Goal: Task Accomplishment & Management: Use online tool/utility

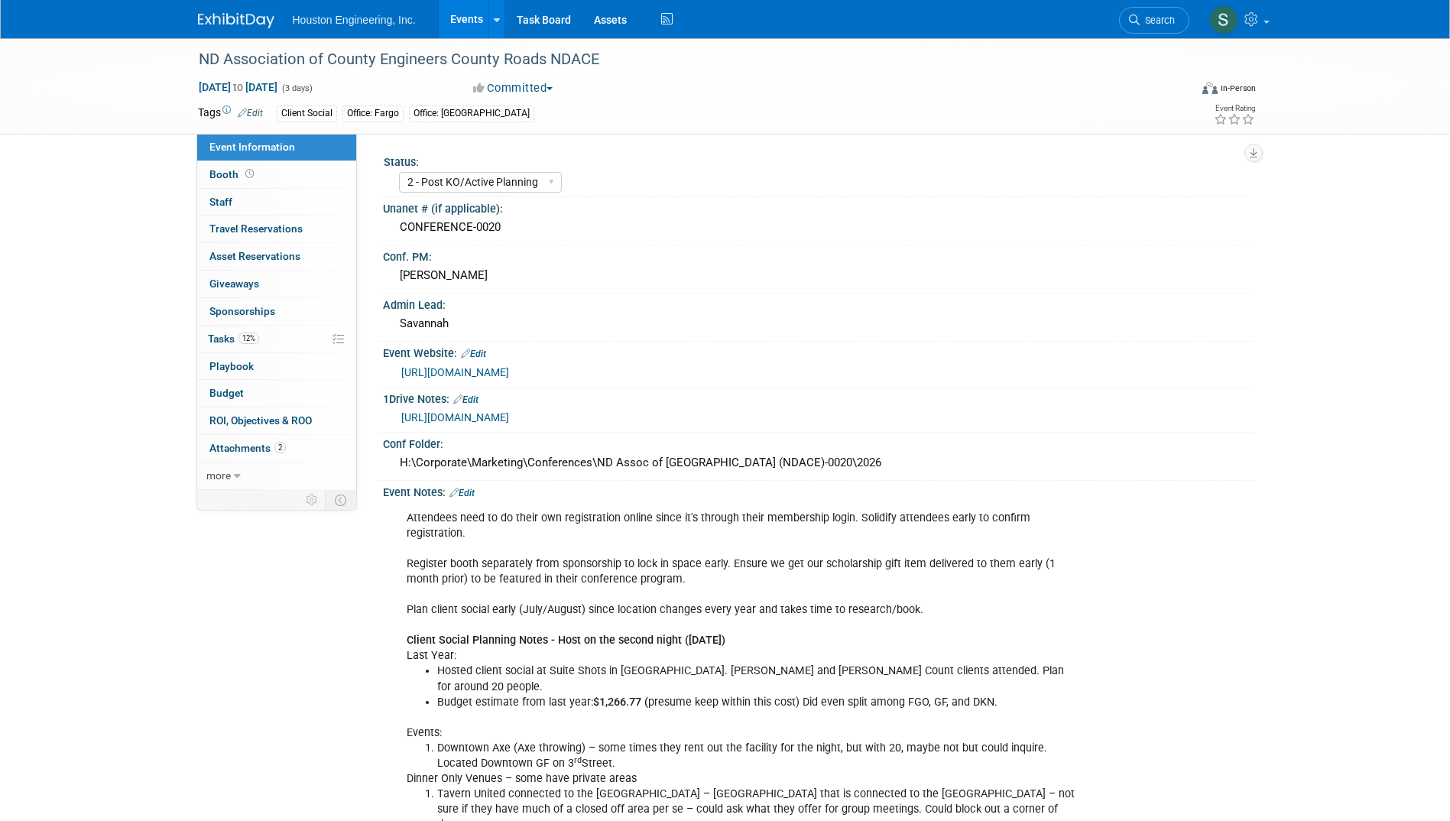
select select "2 - Post KO/Active Planning"
select select "Transportation"
click at [821, 457] on div "H:\Corporate\Marketing\Conferences\ND Assoc of [GEOGRAPHIC_DATA] (NDACE)-0020\2…" at bounding box center [817, 463] width 847 height 24
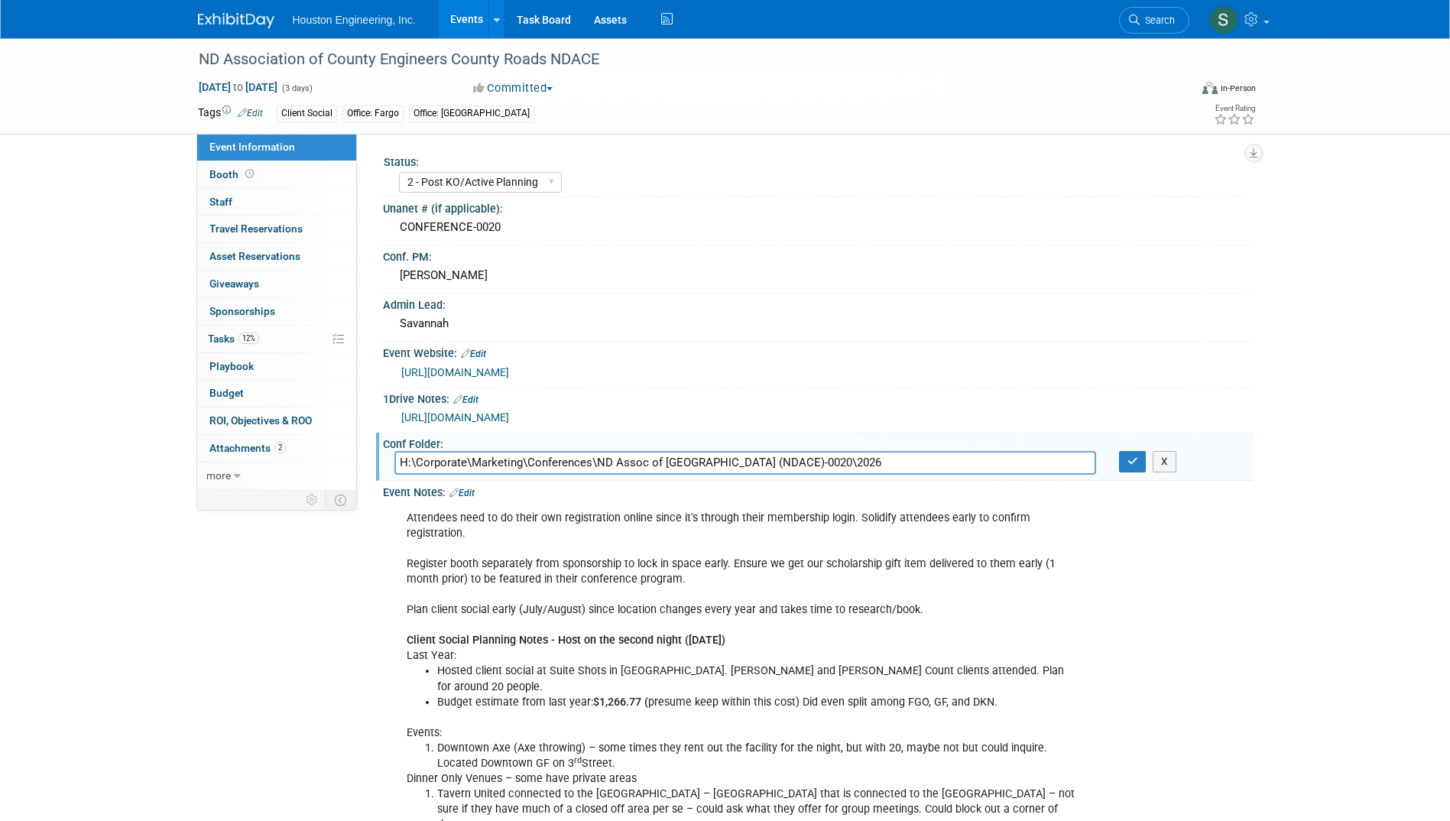
drag, startPoint x: 797, startPoint y: 458, endPoint x: 387, endPoint y: 459, distance: 410.4
click at [387, 459] on div "H:\Corporate\Marketing\Conferences\ND Assoc of [GEOGRAPHIC_DATA] (NDACE)-0020\2…" at bounding box center [745, 463] width 725 height 24
click at [271, 446] on span "Attachments 2" at bounding box center [247, 448] width 76 height 12
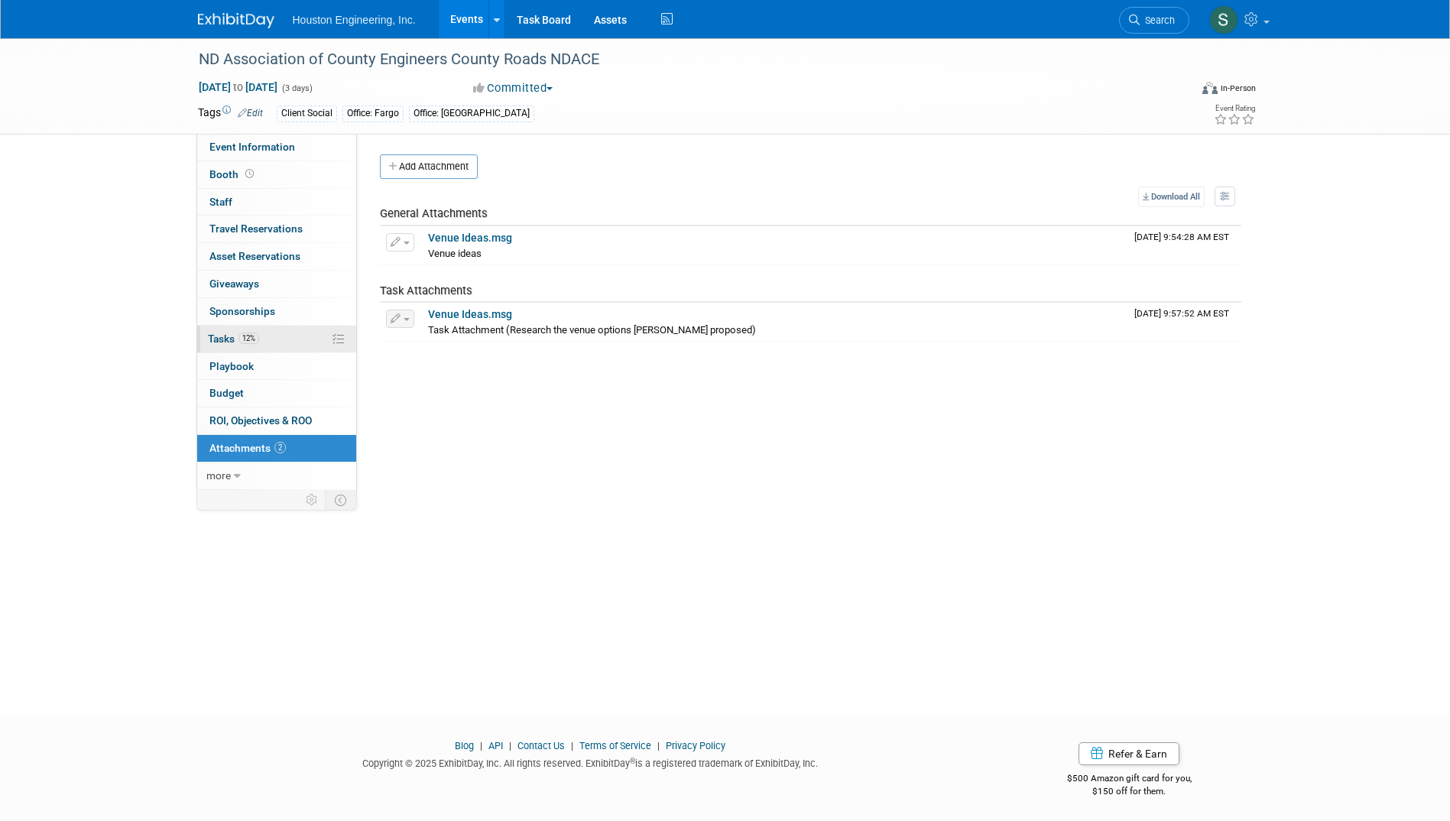
click at [223, 337] on span "Tasks 12%" at bounding box center [233, 338] width 51 height 12
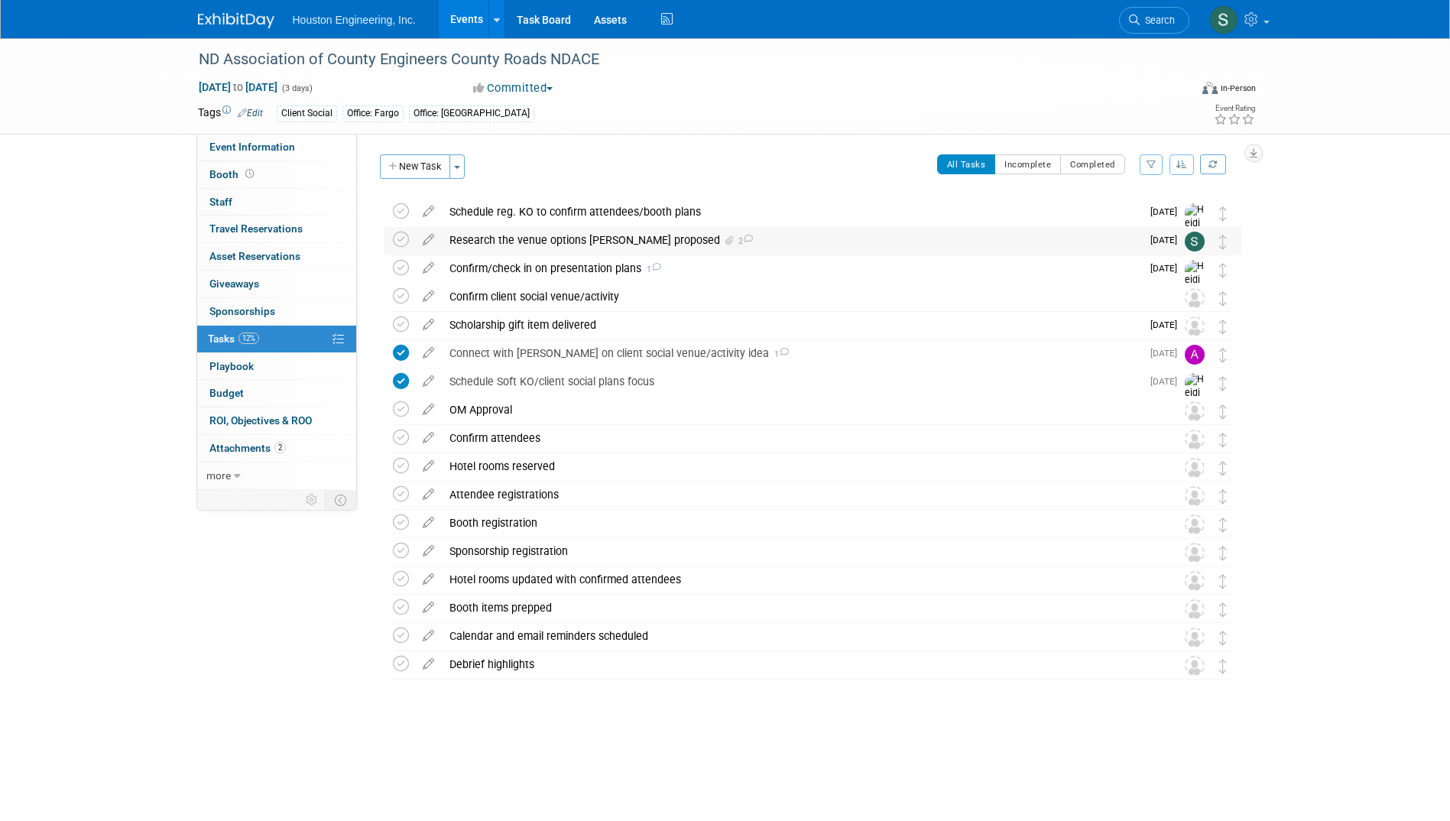
click at [534, 238] on div "Research the venue options [PERSON_NAME] proposed 2" at bounding box center [791, 240] width 699 height 26
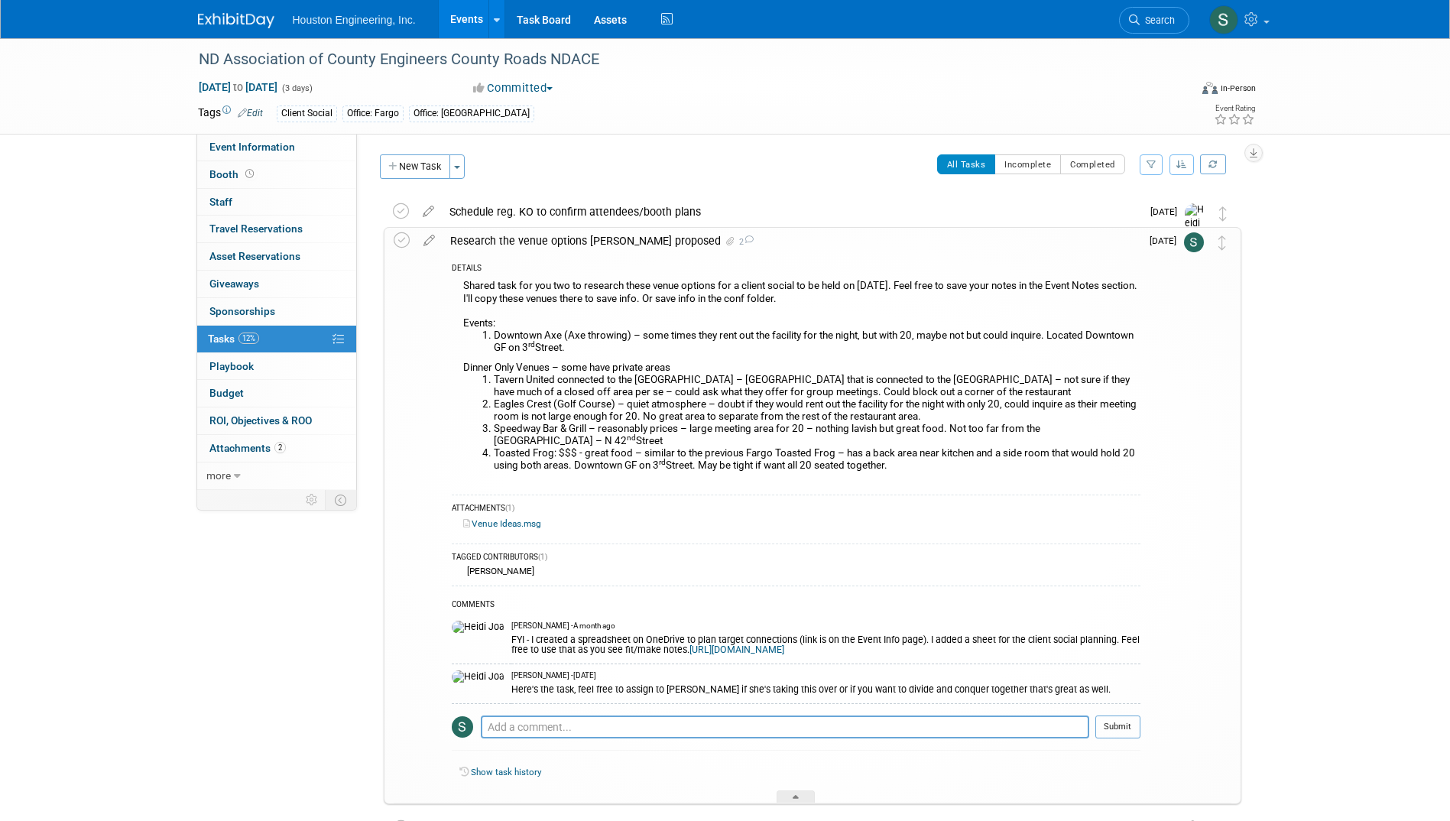
click at [607, 446] on li "Speedway Bar & Grill – reasonably prices – large meeting area for 20 – nothing …" at bounding box center [817, 435] width 647 height 24
click at [559, 388] on li "Tavern United connected to the [GEOGRAPHIC_DATA] – [GEOGRAPHIC_DATA] that is co…" at bounding box center [817, 386] width 647 height 24
click at [555, 353] on li "Downtown Axe (Axe throwing) – some times they rent out the facility for the nig…" at bounding box center [817, 341] width 647 height 24
click at [797, 452] on li "Toasted Frog: $$$ - great food – similar to the previous Fargo Toasted Frog – h…" at bounding box center [817, 459] width 647 height 24
drag, startPoint x: 936, startPoint y: 475, endPoint x: 535, endPoint y: 306, distance: 435.3
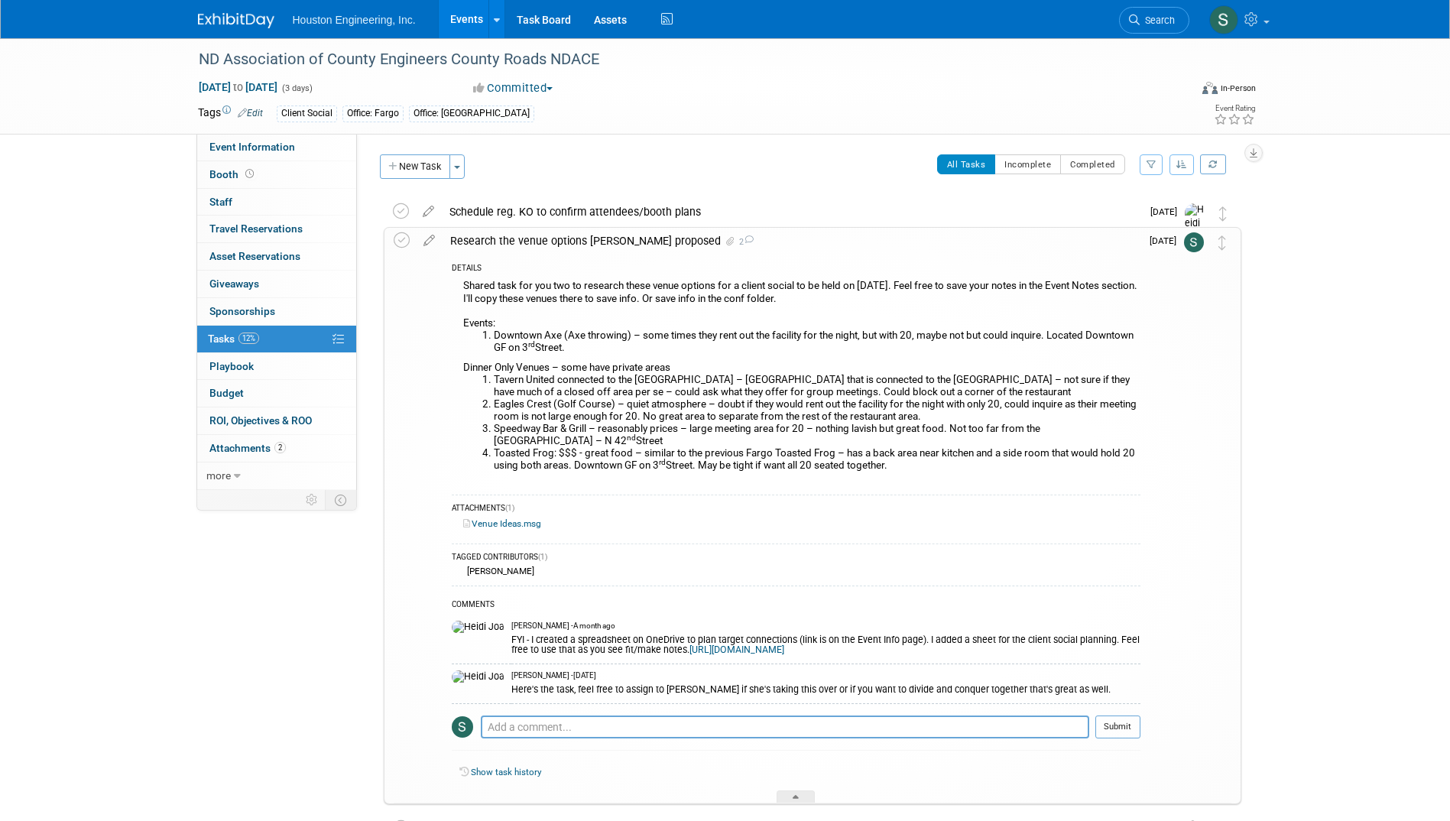
click at [535, 306] on div "Shared task for you two to research these venue options for a client social to …" at bounding box center [796, 381] width 689 height 211
click at [689, 518] on div "Venue Ideas.msg" at bounding box center [796, 524] width 689 height 15
click at [504, 446] on li "Speedway Bar & Grill – reasonably prices – large meeting area for 20 – nothing …" at bounding box center [817, 435] width 647 height 24
drag, startPoint x: 916, startPoint y: 473, endPoint x: 462, endPoint y: 290, distance: 489.4
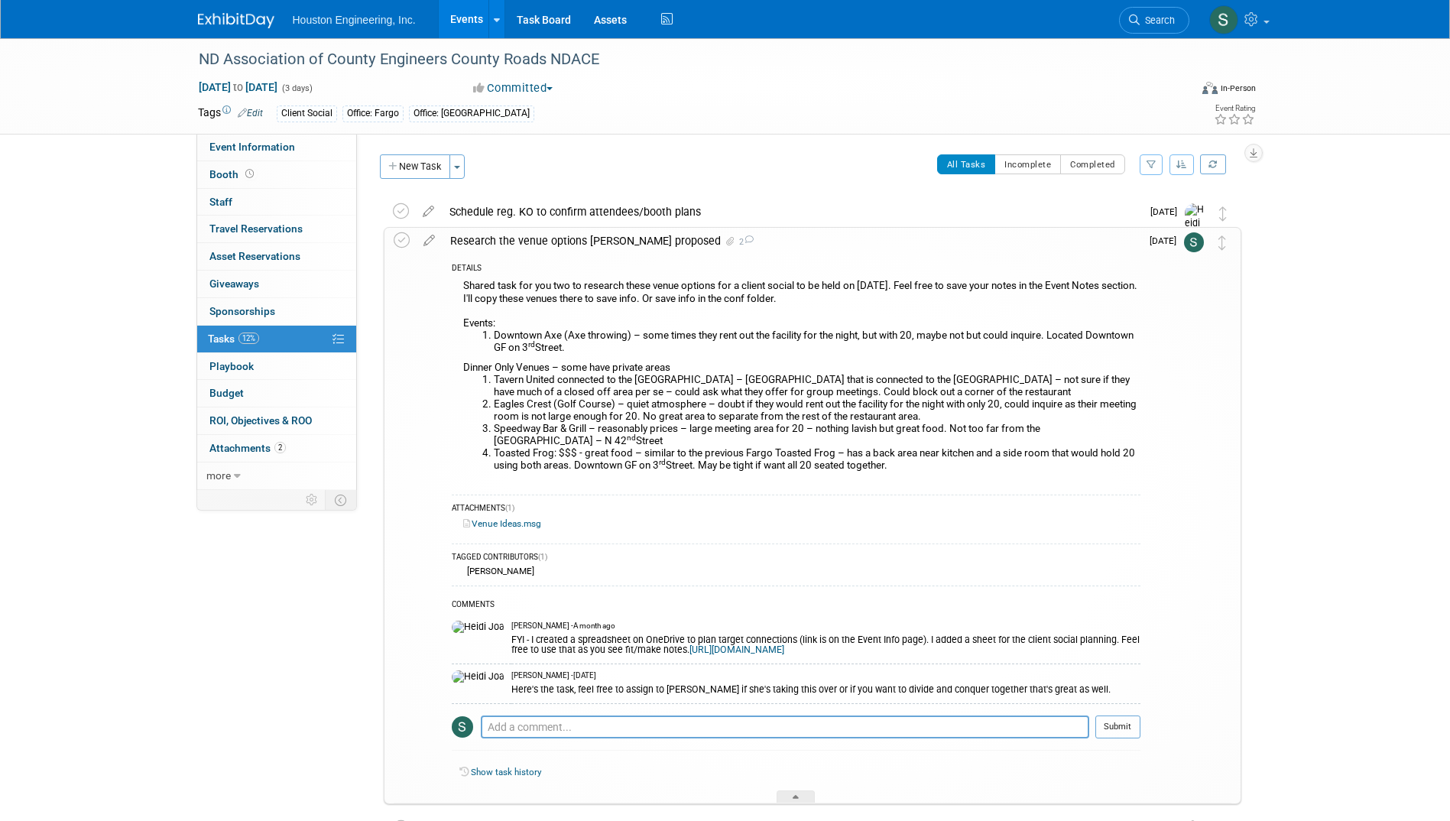
click at [462, 290] on div "Shared task for you two to research these venue options for a client social to …" at bounding box center [796, 381] width 689 height 211
drag, startPoint x: 605, startPoint y: 56, endPoint x: 189, endPoint y: 53, distance: 416.5
click at [189, 53] on div "ND Association of County Engineers County Roads NDACE" at bounding box center [681, 58] width 991 height 41
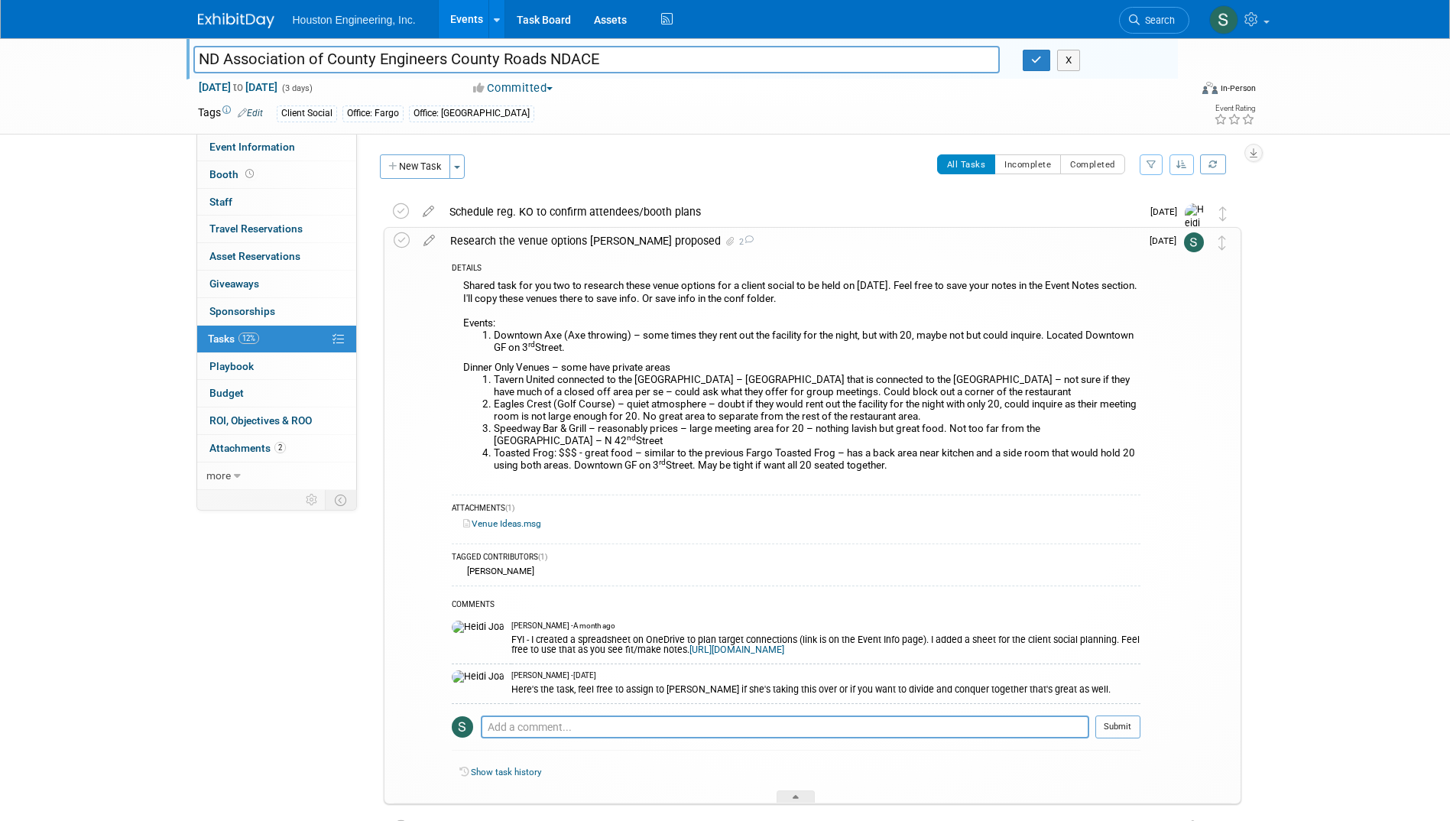
drag, startPoint x: 616, startPoint y: 63, endPoint x: 195, endPoint y: 57, distance: 421.2
click at [195, 57] on input "ND Association of County Engineers County Roads NDACE" at bounding box center [596, 59] width 807 height 27
click at [528, 523] on link "Venue Ideas.msg" at bounding box center [502, 523] width 78 height 11
click at [255, 343] on span "12%" at bounding box center [248, 337] width 21 height 11
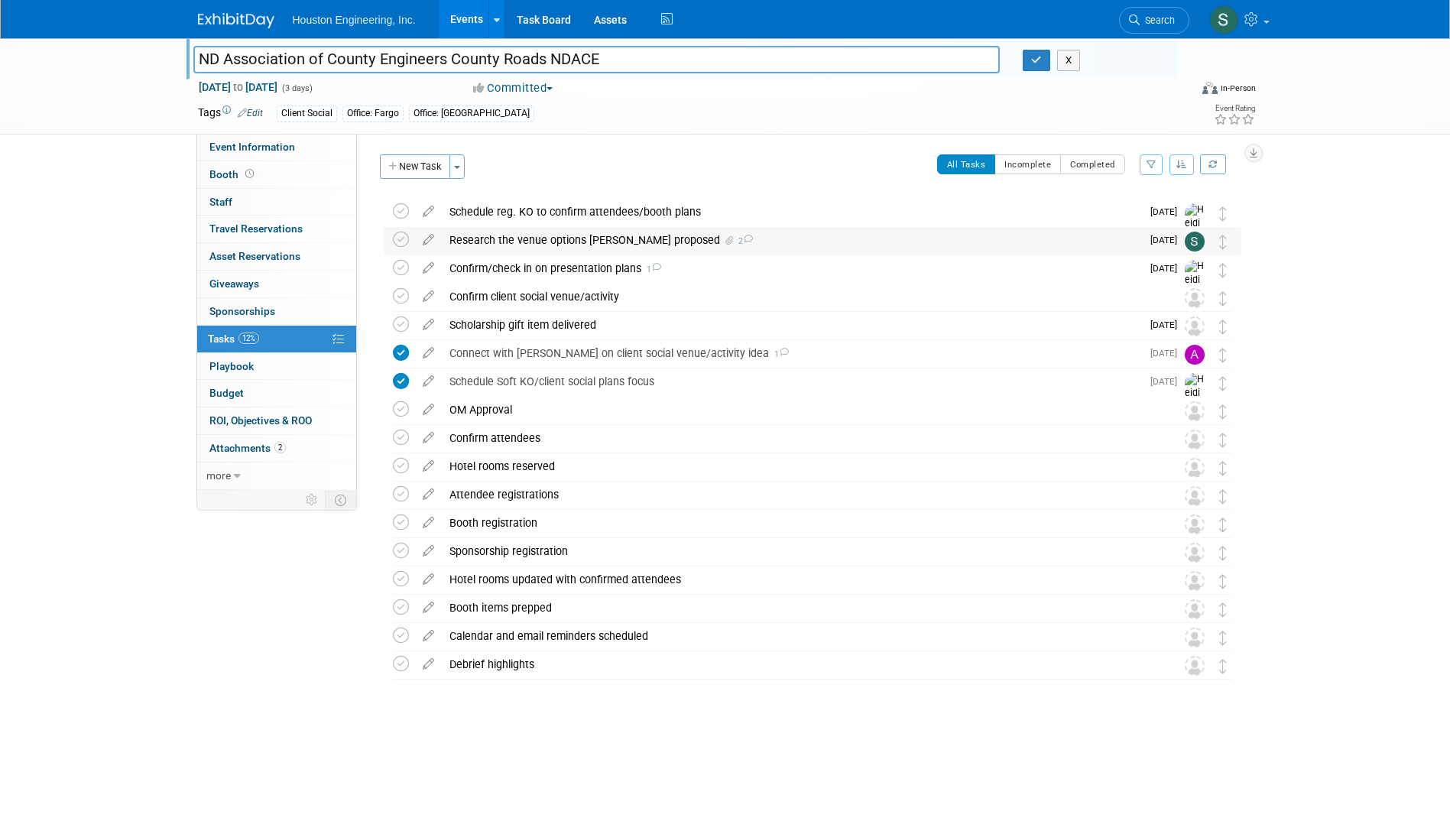
click at [493, 231] on div "Research the venue options [PERSON_NAME] proposed 2" at bounding box center [791, 240] width 699 height 26
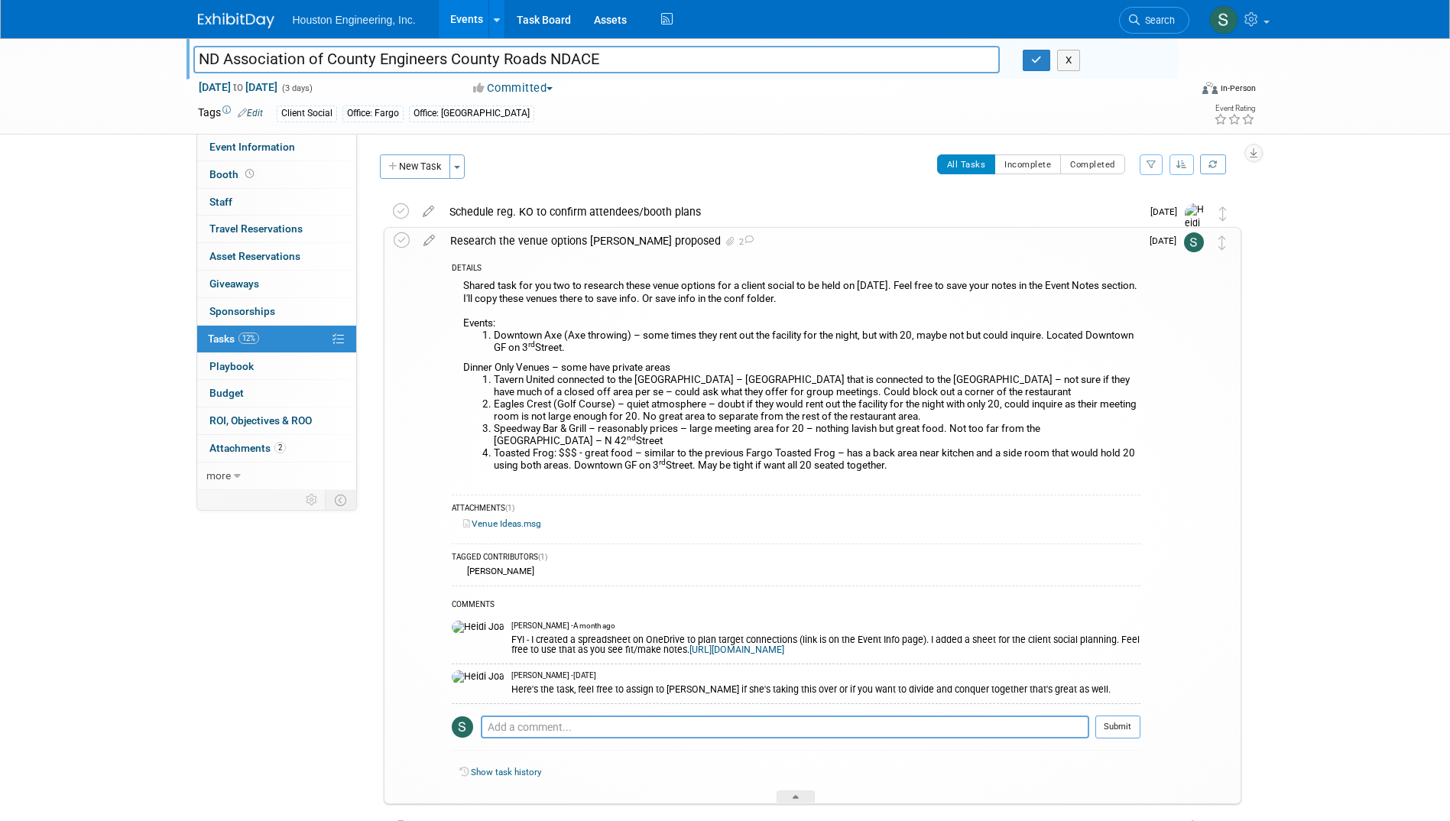
click at [581, 430] on li "Speedway Bar & Grill – reasonably prices – large meeting area for 20 – nothing …" at bounding box center [817, 435] width 647 height 24
drag, startPoint x: 909, startPoint y: 286, endPoint x: 744, endPoint y: 286, distance: 165.8
click at [744, 286] on div "Shared task for you two to research these venue options for a client social to …" at bounding box center [796, 381] width 689 height 211
copy div "client social to be held on [DATE]"
click at [507, 342] on li "Downtown Axe (Axe throwing) – some times they rent out the facility for the nig…" at bounding box center [817, 341] width 647 height 24
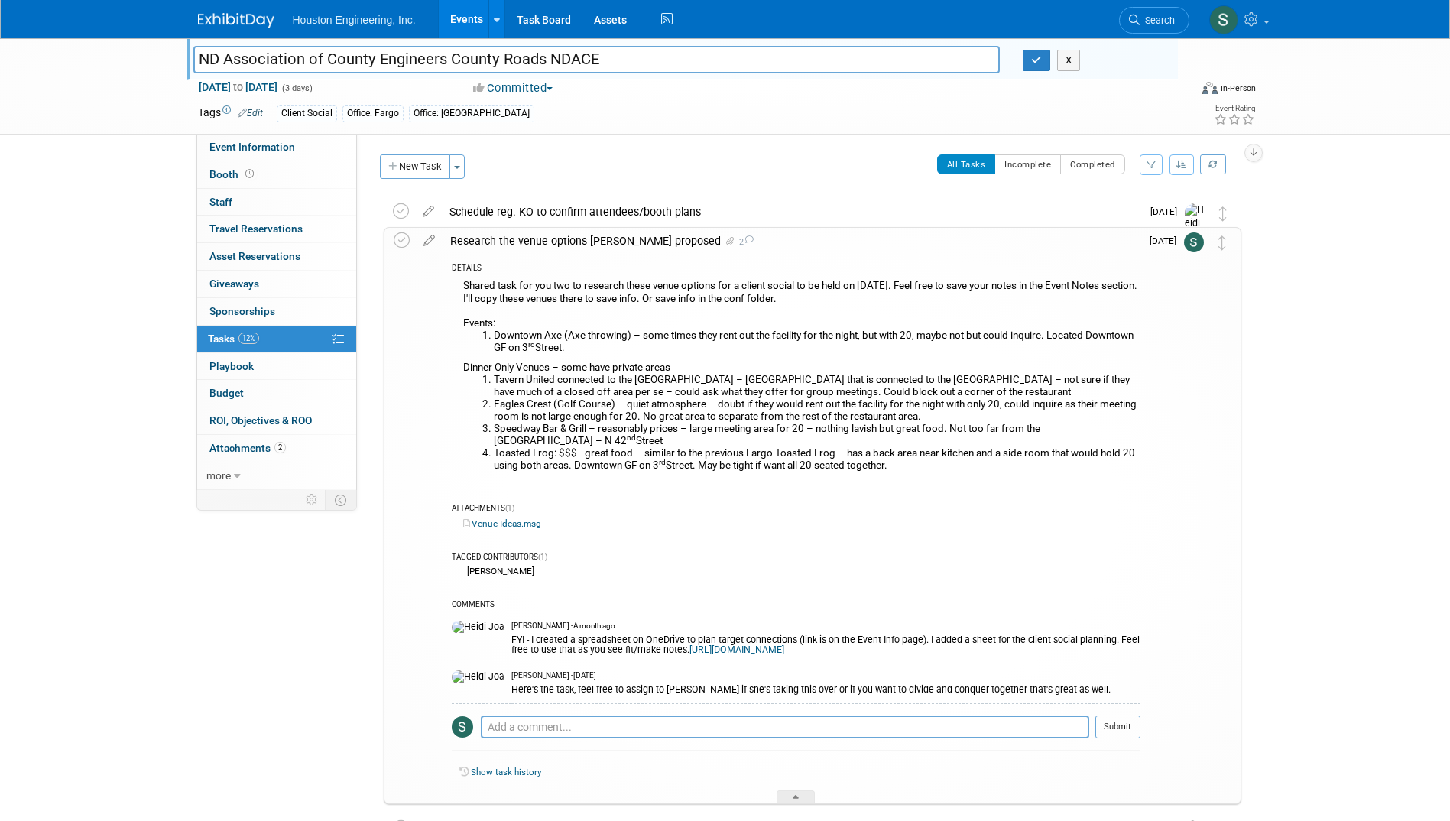
click at [699, 458] on li "Toasted Frog: $$$ - great food – similar to the previous Fargo Toasted Frog – h…" at bounding box center [817, 459] width 647 height 24
drag, startPoint x: 913, startPoint y: 465, endPoint x: 462, endPoint y: 326, distance: 471.9
click at [462, 326] on div "Shared task for you two to research these venue options for a client social to …" at bounding box center [796, 381] width 689 height 211
copy div "Loremi: Dolorsit Ame (Con adipisci) – elit seddo eius temp inc utl etdolore mag…"
click at [689, 649] on link "[URL][DOMAIN_NAME]" at bounding box center [736, 649] width 95 height 11
